Goal: Information Seeking & Learning: Learn about a topic

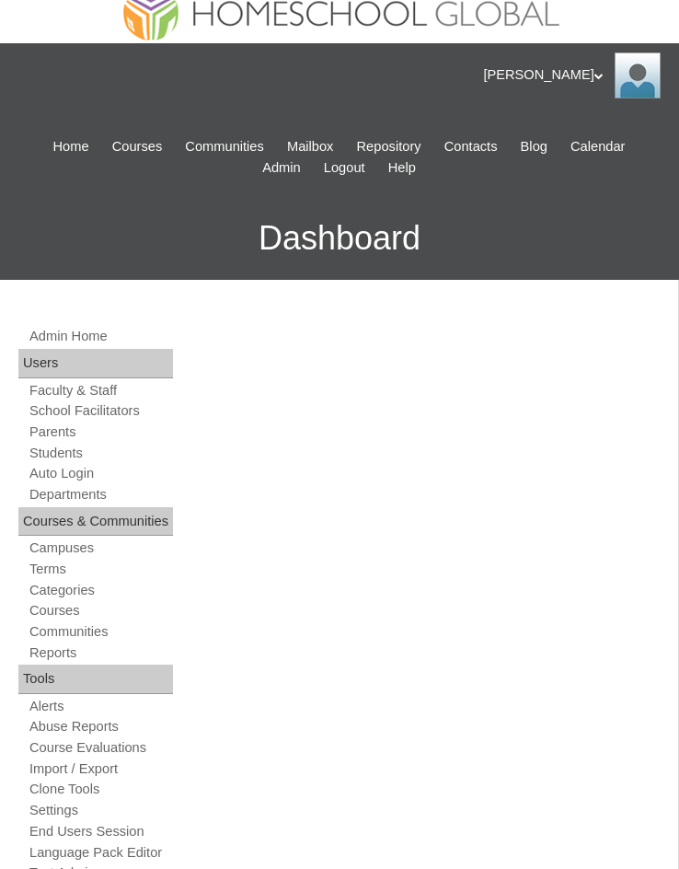
scroll to position [92, 0]
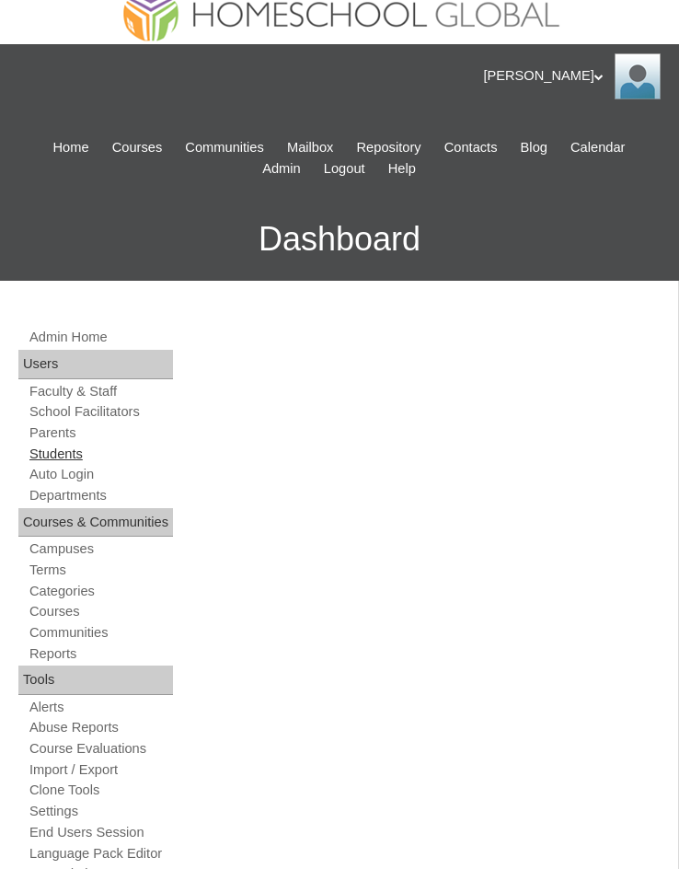
click at [73, 448] on link "Students" at bounding box center [100, 454] width 145 height 17
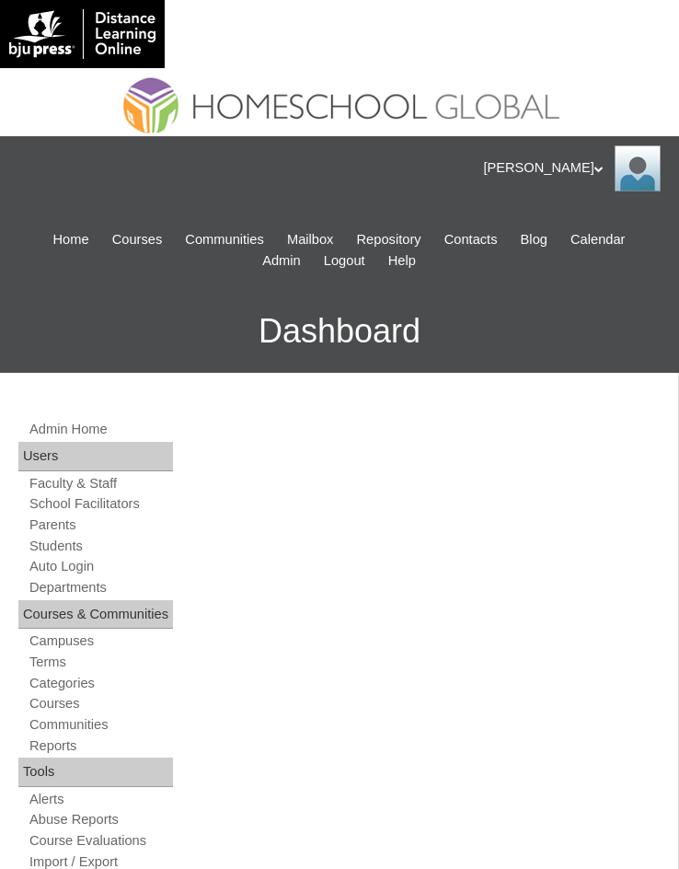
scroll to position [1101, 0]
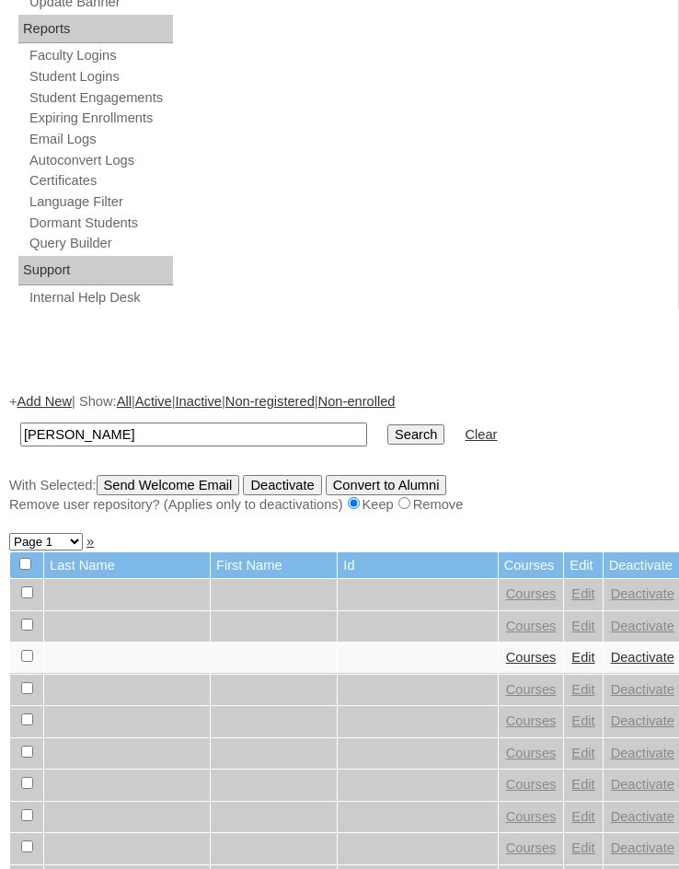
type input "Charlie Anne"
click at [388, 435] on input "Search" at bounding box center [416, 434] width 57 height 20
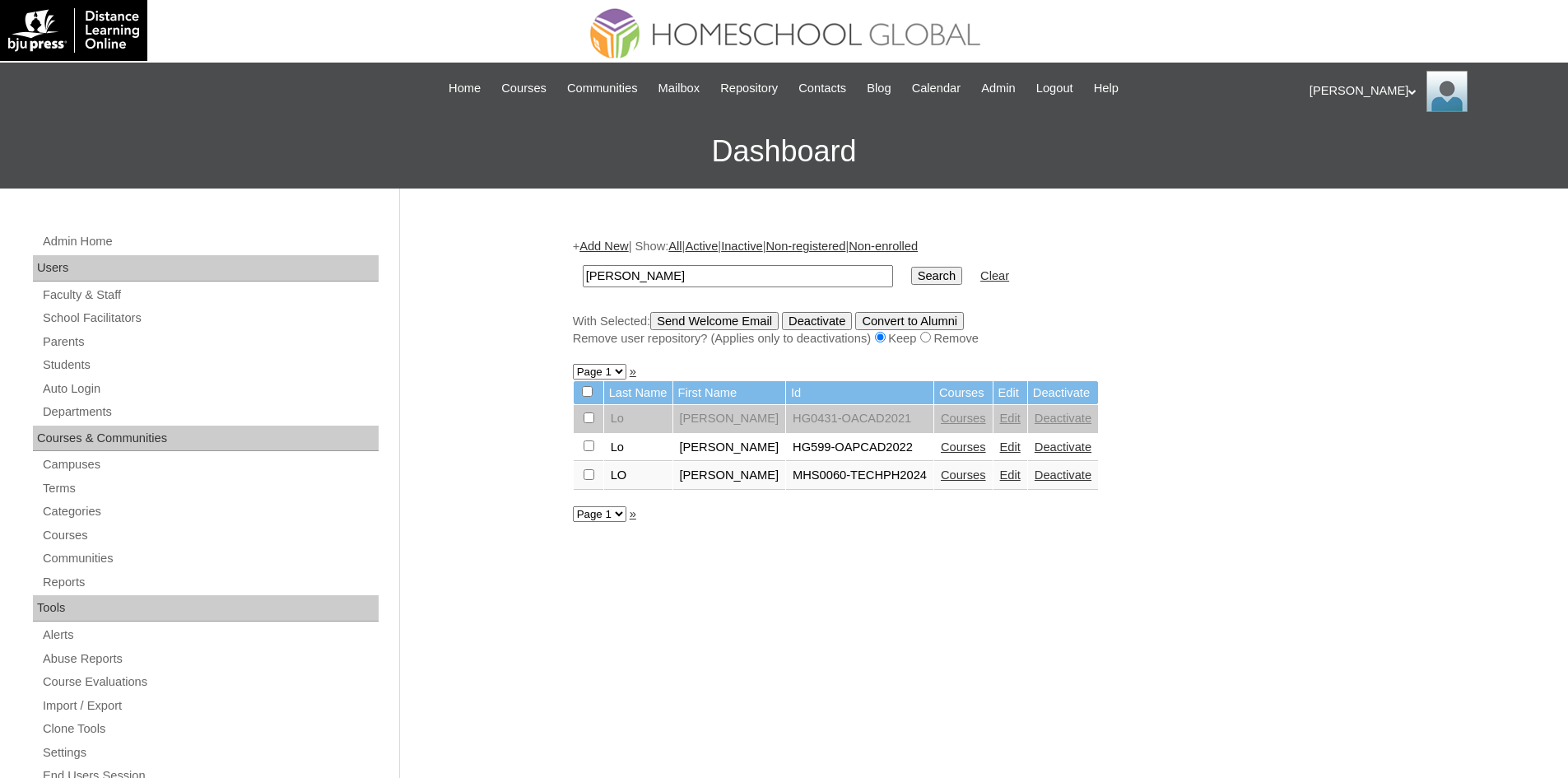
scroll to position [165, 0]
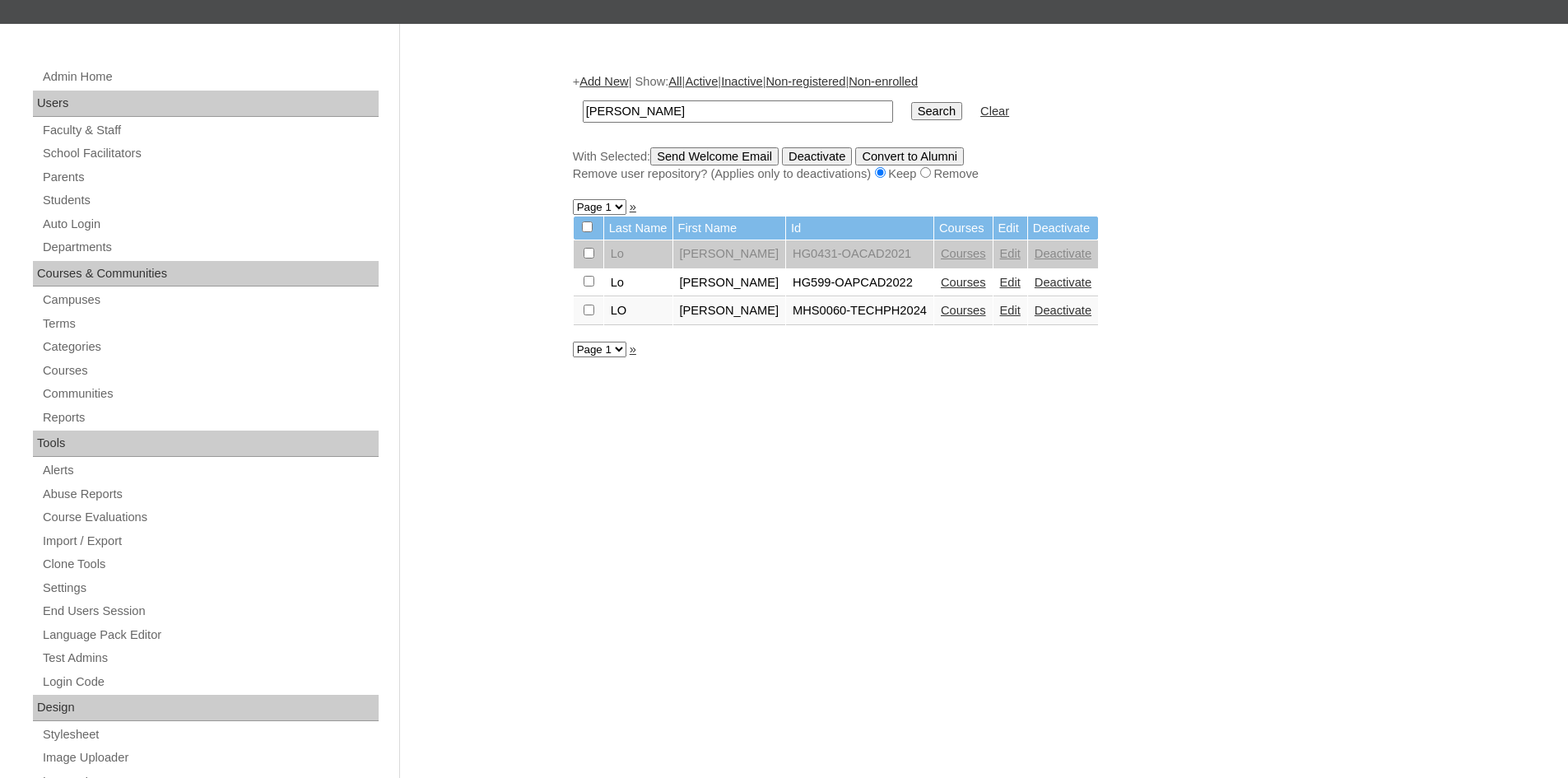
click at [607, 308] on link "Courses" at bounding box center [963, 310] width 46 height 13
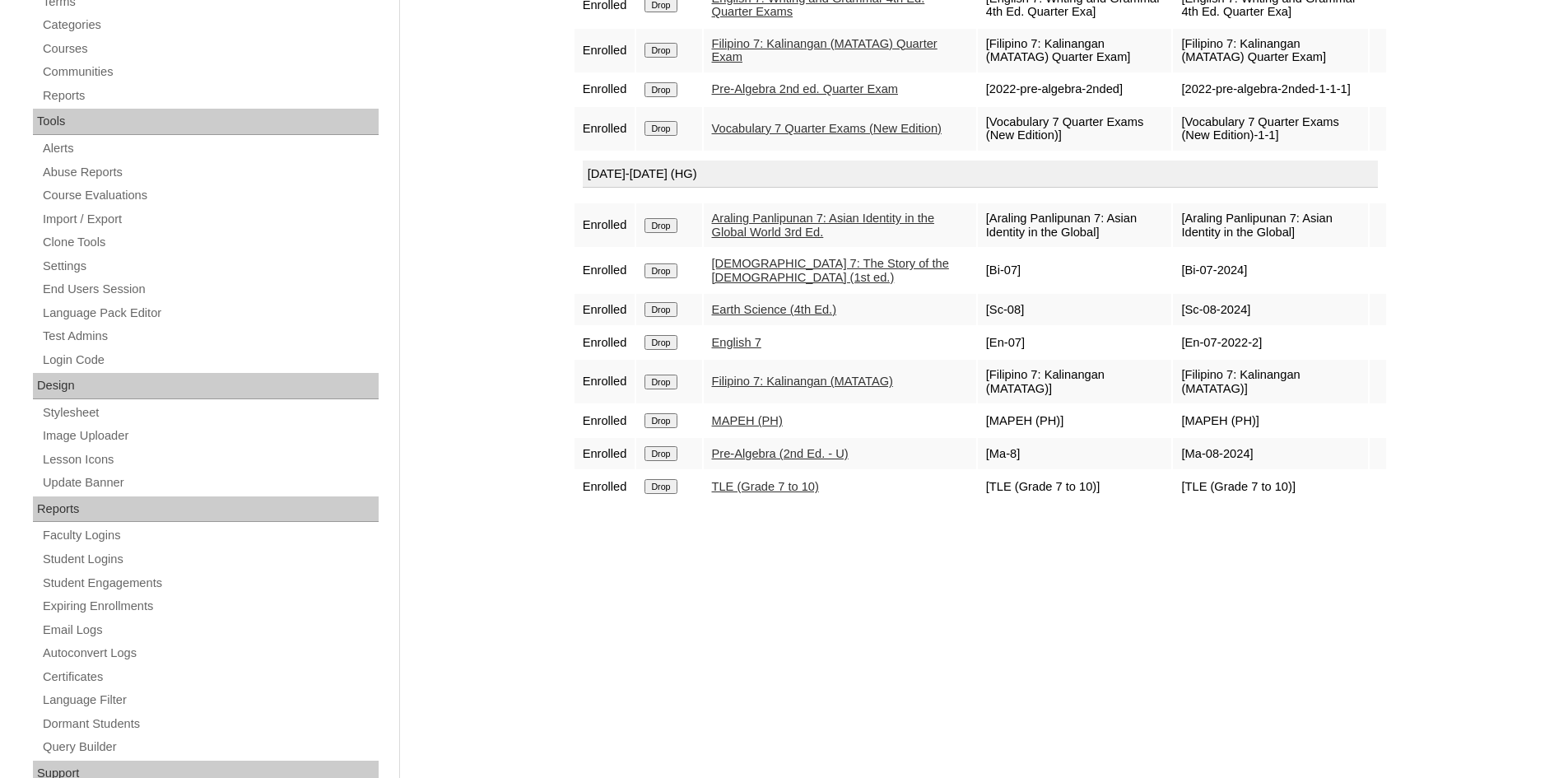
scroll to position [494, 0]
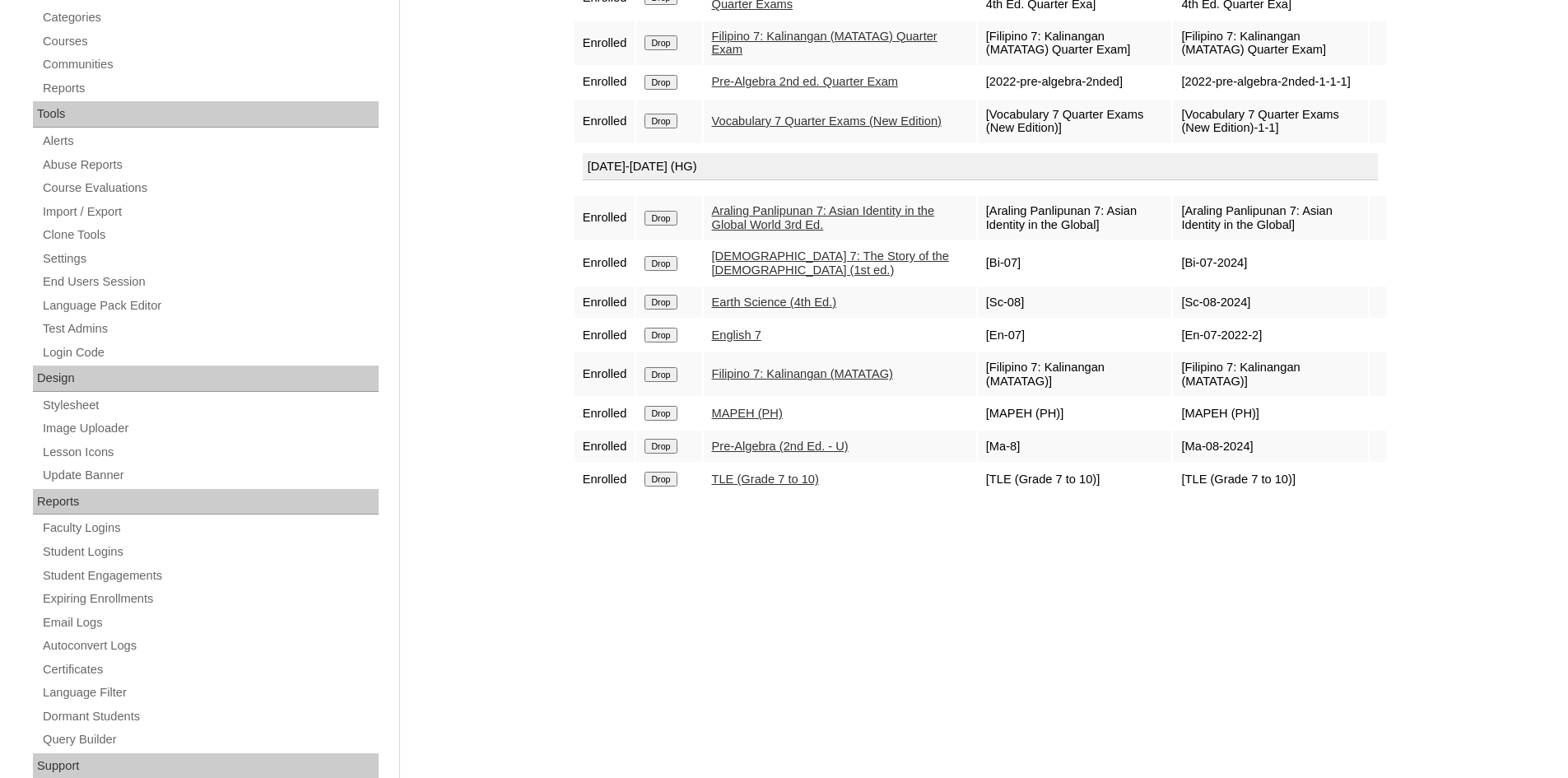
click at [776, 380] on link "Filipino 7: Kalinangan (MATATAG)" at bounding box center [802, 374] width 181 height 13
